Goal: Entertainment & Leisure: Consume media (video, audio)

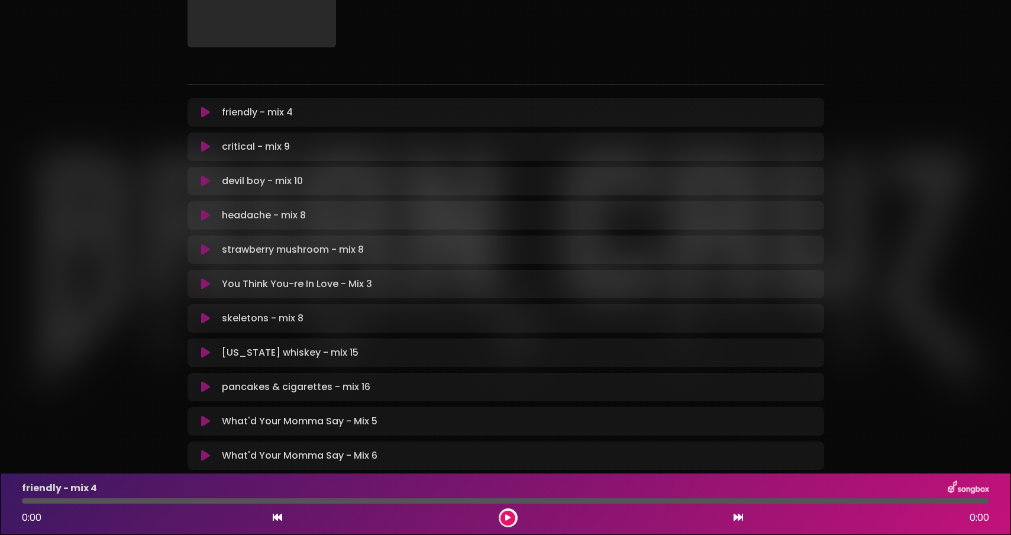
scroll to position [153, 0]
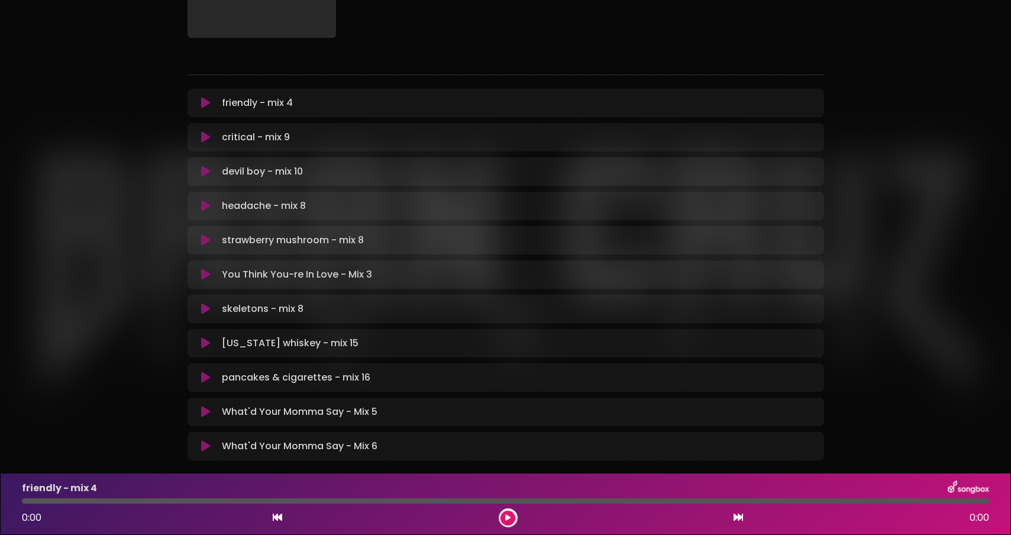
click at [200, 304] on button at bounding box center [206, 309] width 23 height 12
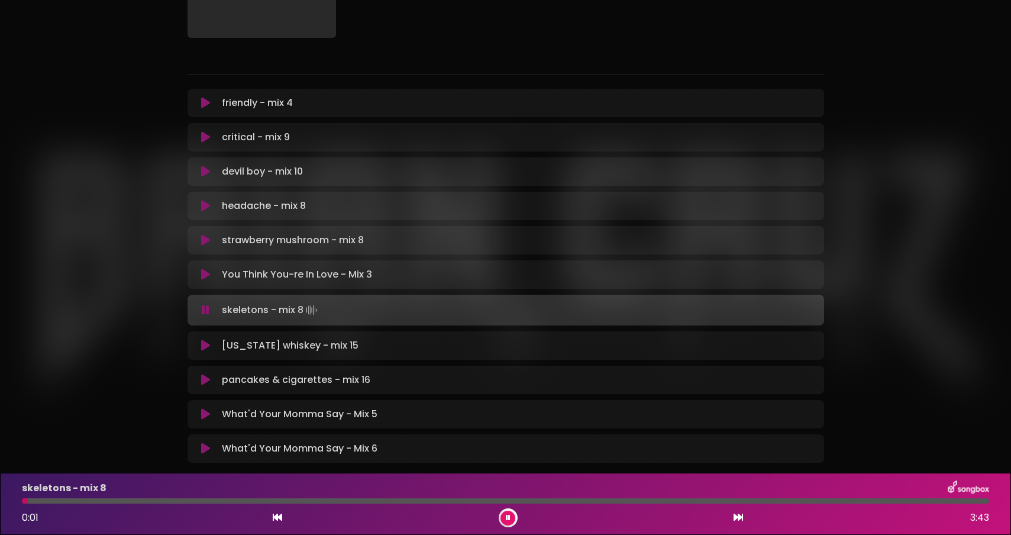
click at [64, 500] on div at bounding box center [505, 500] width 967 height 5
click at [75, 500] on div at bounding box center [505, 500] width 967 height 5
click at [95, 500] on div at bounding box center [505, 500] width 967 height 5
click at [126, 503] on div at bounding box center [505, 500] width 967 height 5
click at [383, 499] on div at bounding box center [505, 500] width 967 height 5
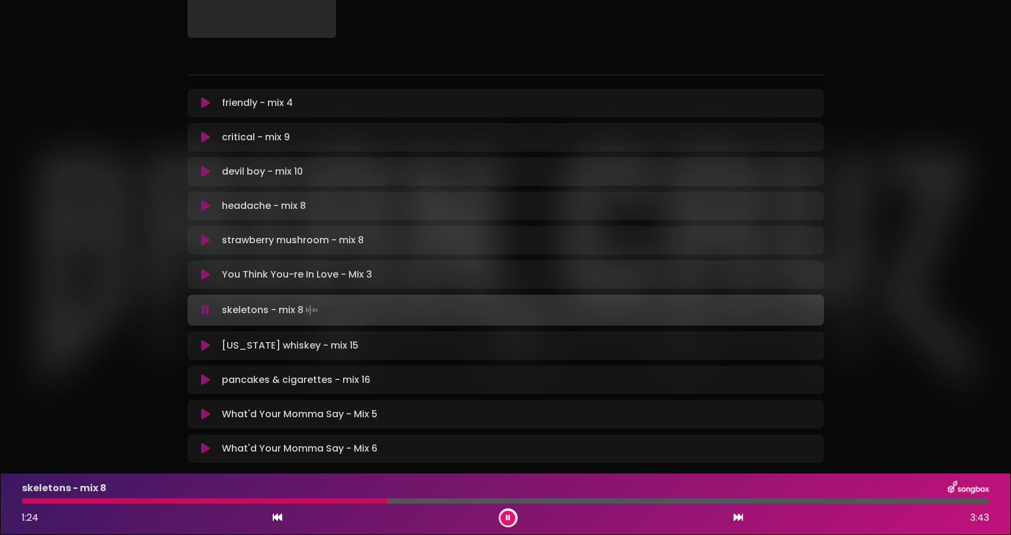
click at [332, 500] on div at bounding box center [205, 500] width 366 height 5
click at [499, 500] on div at bounding box center [505, 500] width 967 height 5
click at [553, 500] on div at bounding box center [505, 500] width 967 height 5
click at [601, 496] on div "skeletons - mix 8 2:03 3:43" at bounding box center [505, 503] width 981 height 47
click at [615, 503] on div at bounding box center [505, 500] width 967 height 5
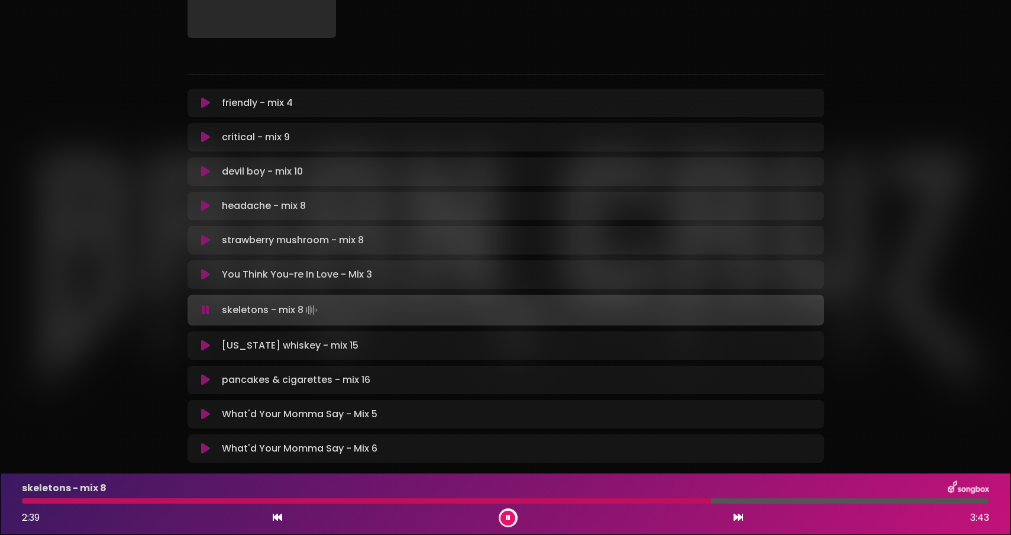
click at [711, 500] on div at bounding box center [505, 500] width 967 height 5
click at [500, 515] on div at bounding box center [508, 517] width 19 height 19
click at [510, 526] on div at bounding box center [508, 517] width 19 height 19
click at [503, 516] on button at bounding box center [507, 517] width 15 height 15
